Goal: Task Accomplishment & Management: Manage account settings

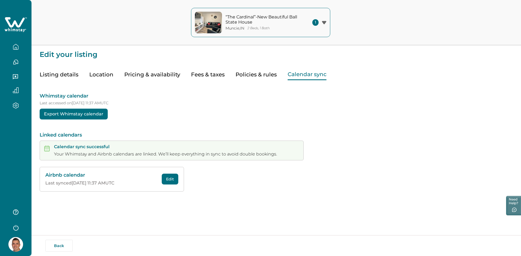
drag, startPoint x: 140, startPoint y: 76, endPoint x: 97, endPoint y: 253, distance: 182.4
click at [140, 76] on button "Pricing & availability" at bounding box center [152, 74] width 56 height 11
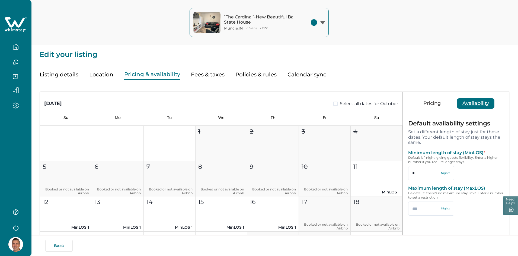
click at [433, 101] on button "Pricing" at bounding box center [432, 103] width 28 height 10
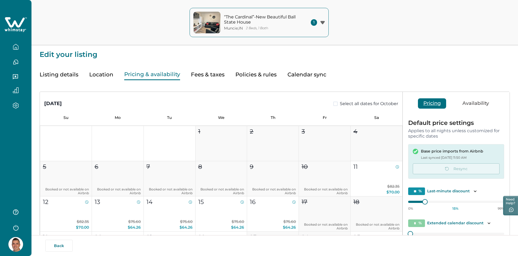
click at [432, 103] on button "Pricing" at bounding box center [432, 103] width 28 height 10
click at [237, 15] on p "“The Cardinal”-New Beautiful Ball State House" at bounding box center [260, 19] width 73 height 11
click at [15, 49] on icon "button" at bounding box center [16, 48] width 2 height 2
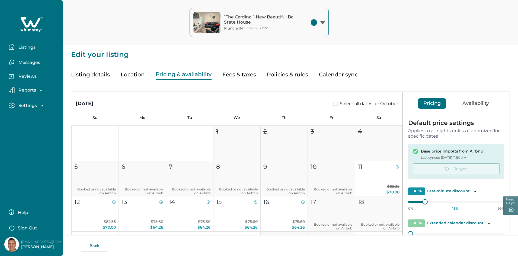
click at [25, 46] on p "Listings" at bounding box center [26, 47] width 19 height 5
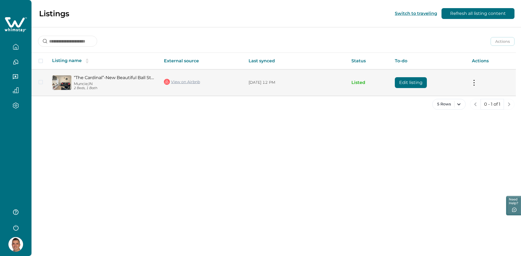
click at [417, 82] on button "Edit listing" at bounding box center [411, 82] width 32 height 11
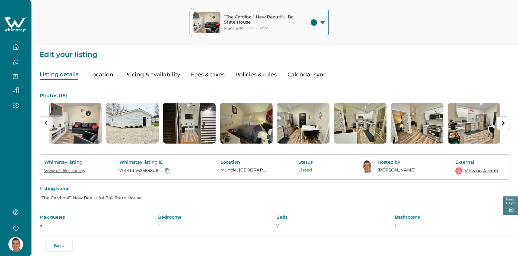
click at [62, 171] on link "View on Whimstay" at bounding box center [64, 170] width 41 height 5
